Goal: Task Accomplishment & Management: Use online tool/utility

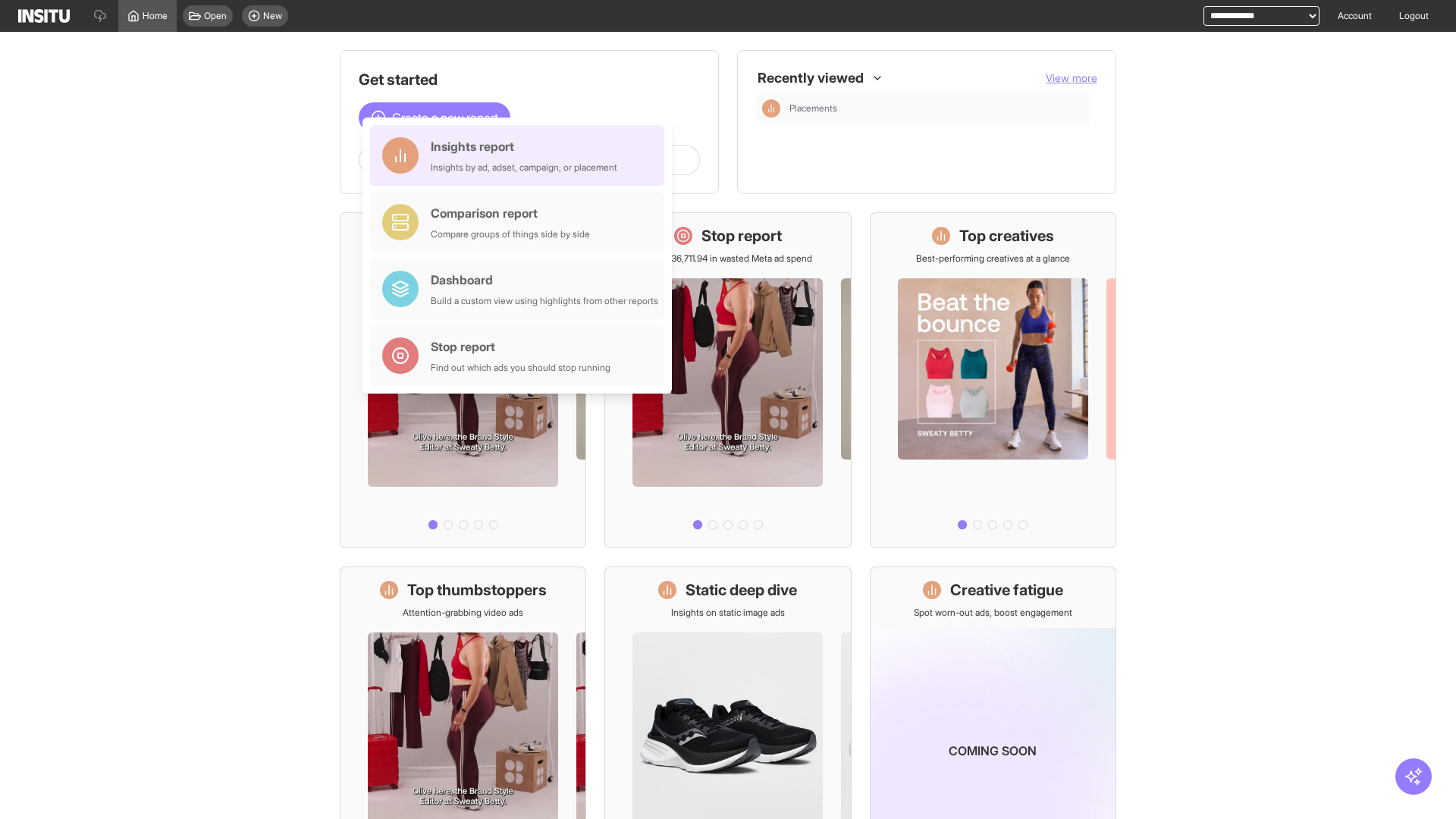
click at [521, 156] on div "Insights report Insights by ad, adset, campaign, or placement" at bounding box center [524, 155] width 187 height 36
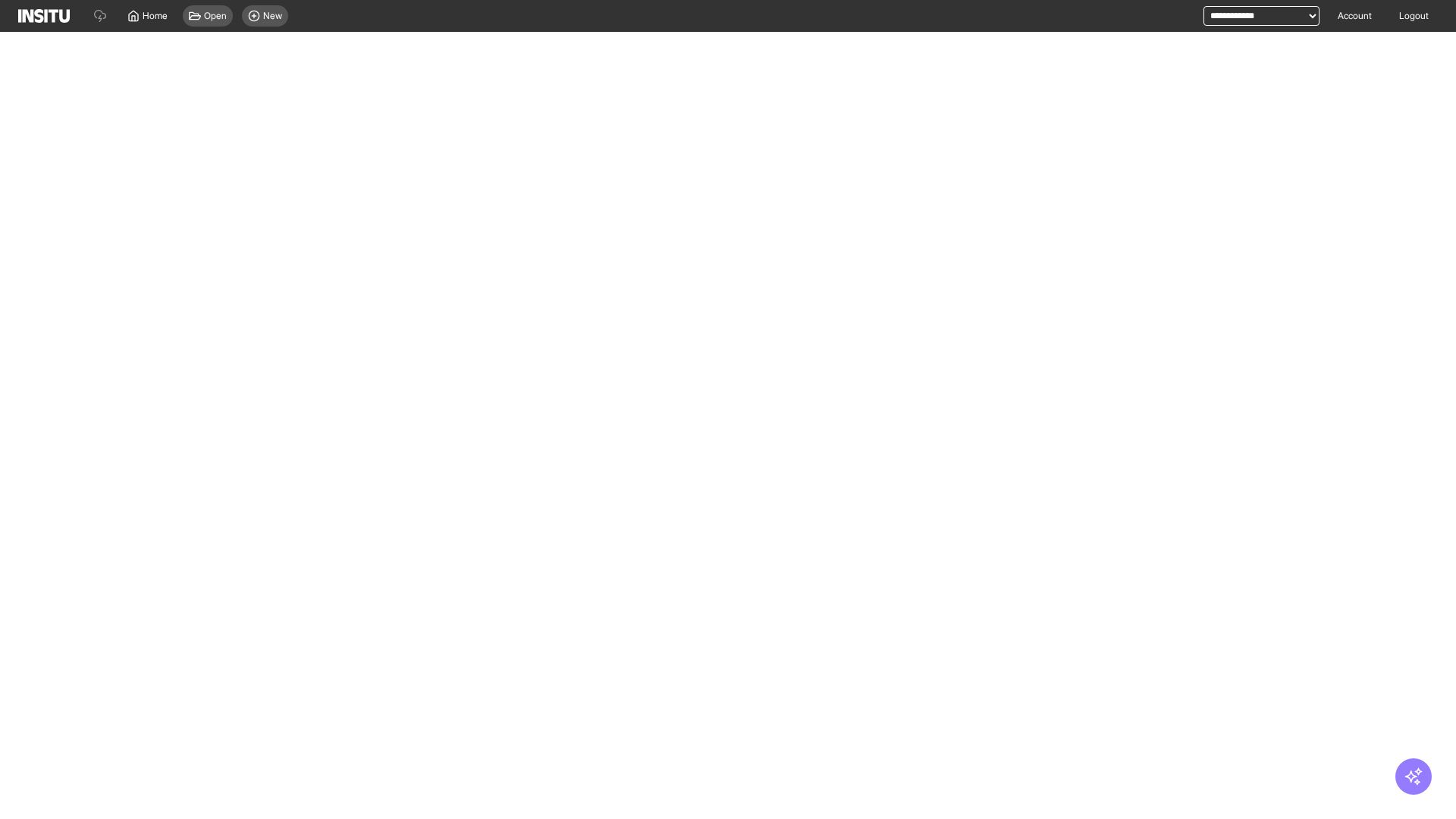
select select "**"
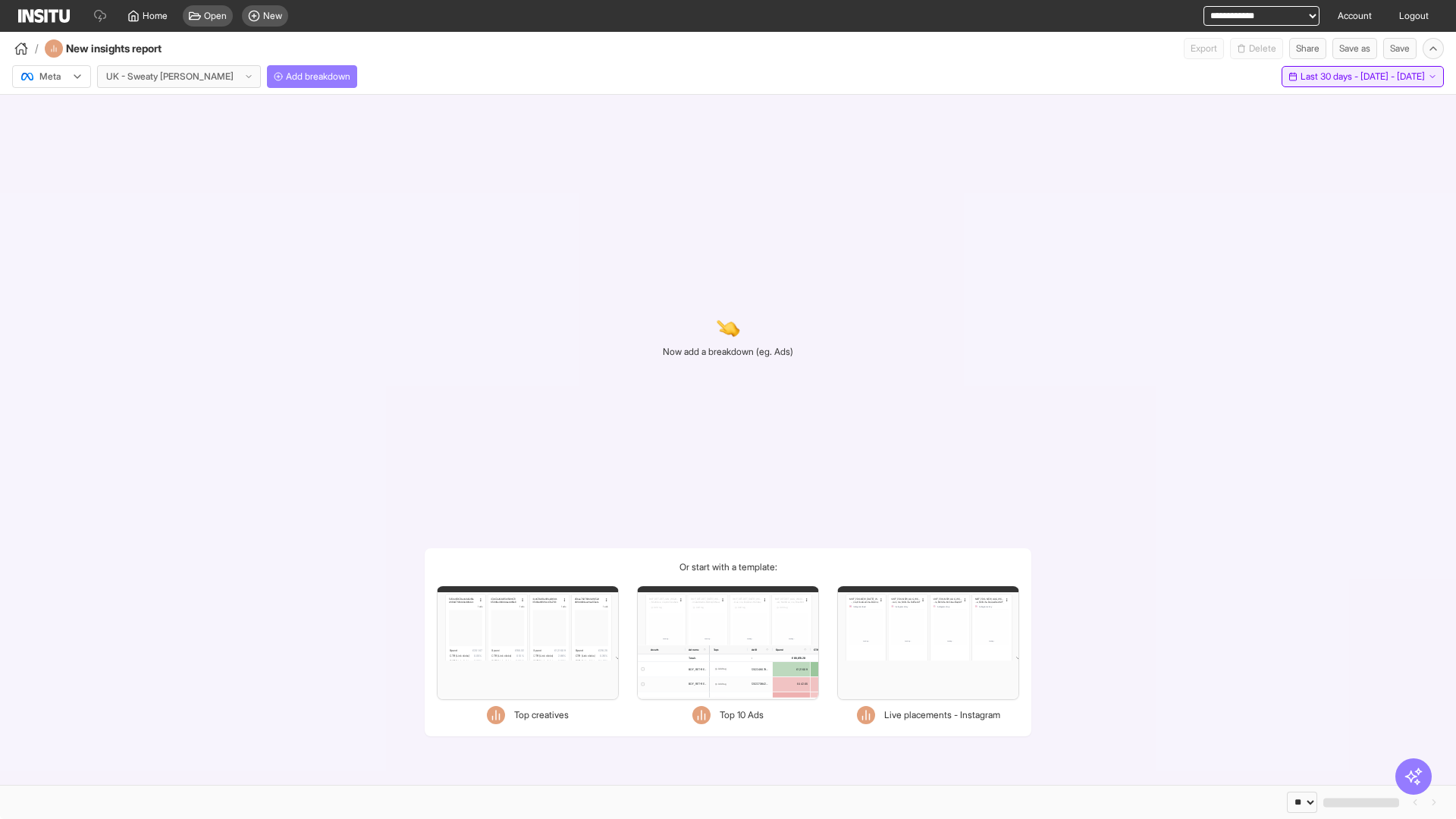
click at [1328, 77] on span "Last 30 days - [DATE] - [DATE]" at bounding box center [1363, 77] width 124 height 12
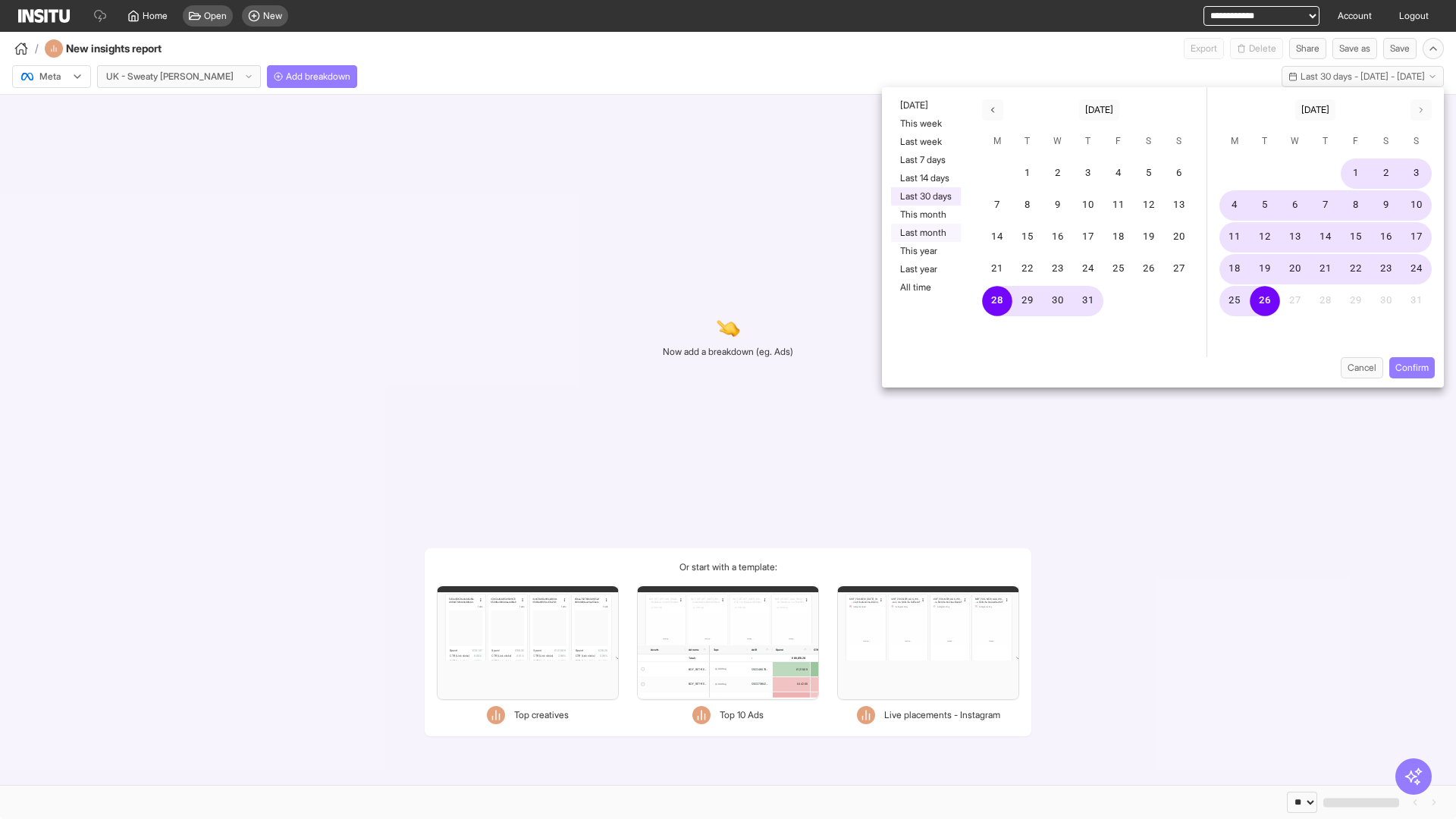
click at [925, 232] on button "Last month" at bounding box center [926, 232] width 70 height 18
